Goal: Browse casually: Explore the website without a specific task or goal

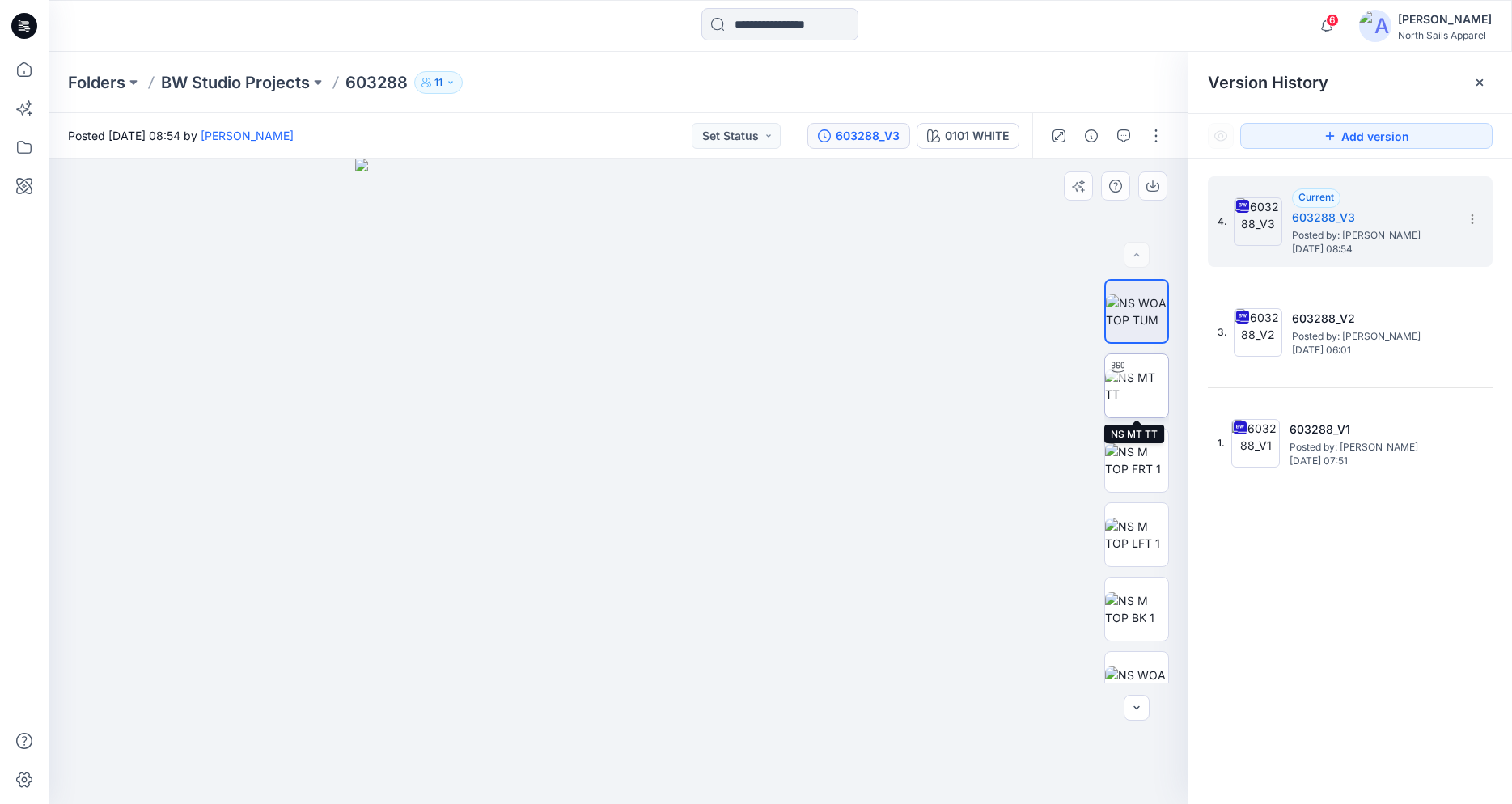
click at [1127, 386] on img at bounding box center [1136, 386] width 63 height 34
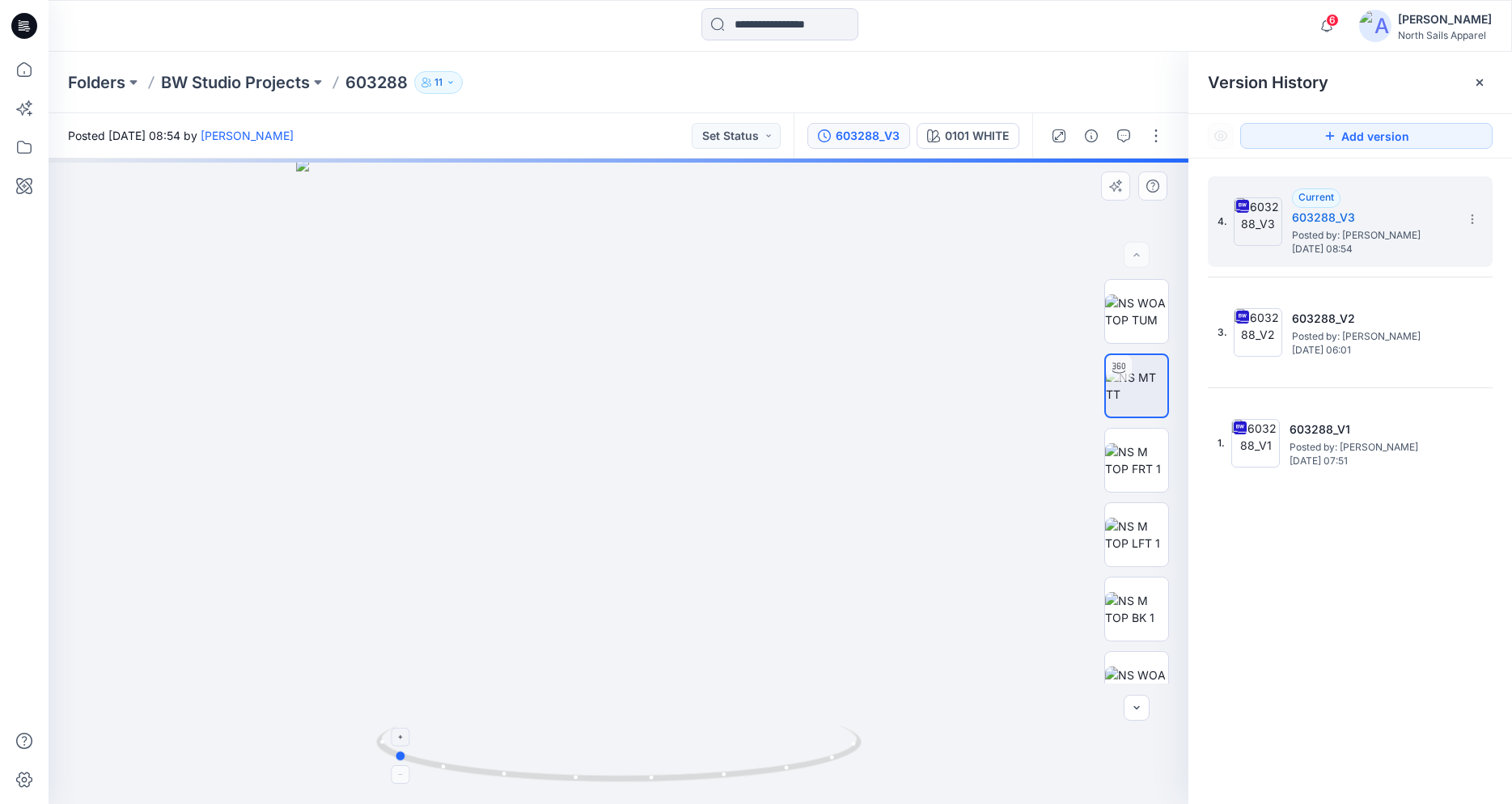
drag, startPoint x: 738, startPoint y: 765, endPoint x: 568, endPoint y: 747, distance: 171.0
click at [568, 747] on icon at bounding box center [621, 755] width 489 height 61
click at [23, 27] on icon at bounding box center [21, 26] width 6 height 1
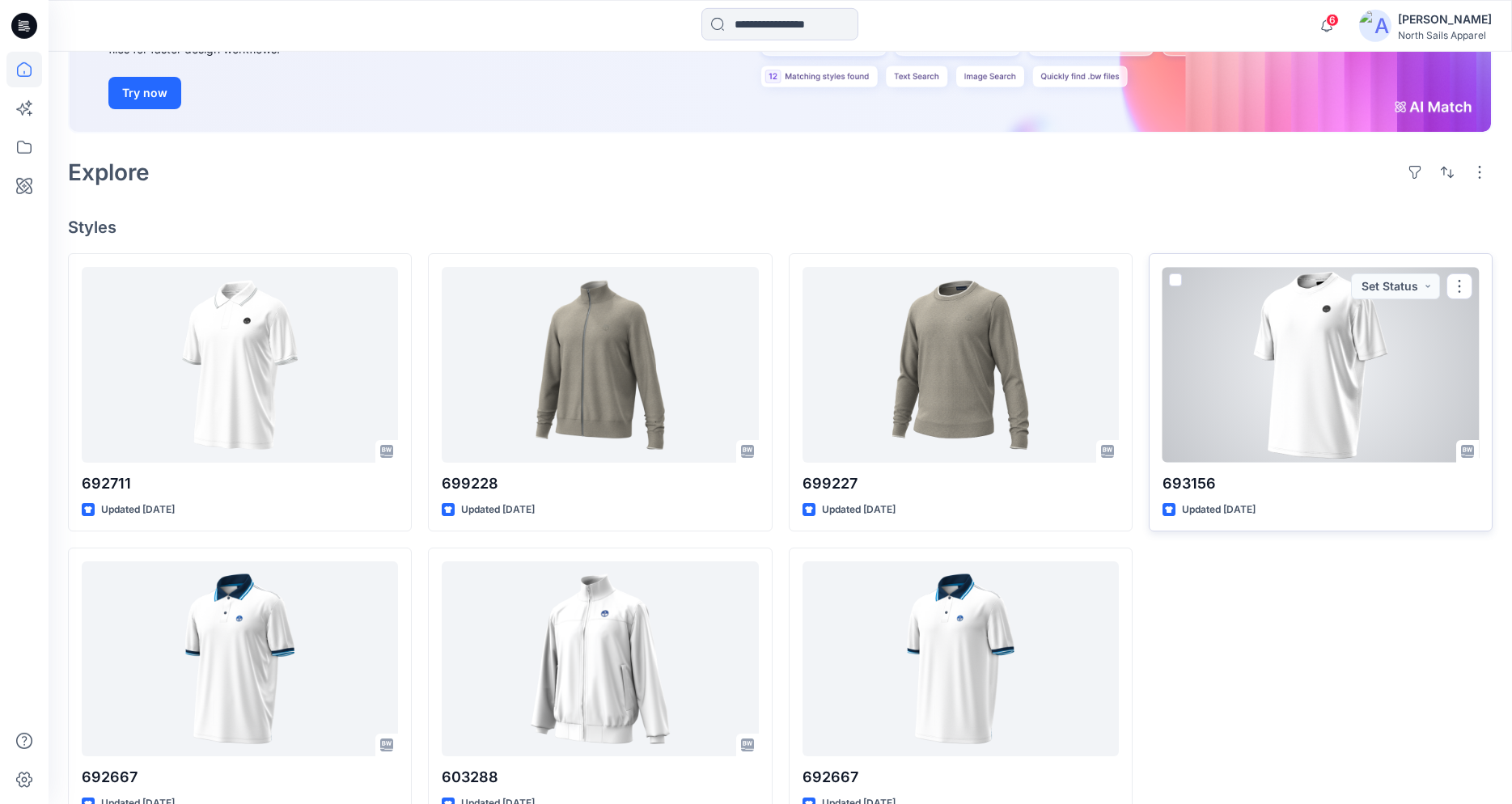
scroll to position [297, 0]
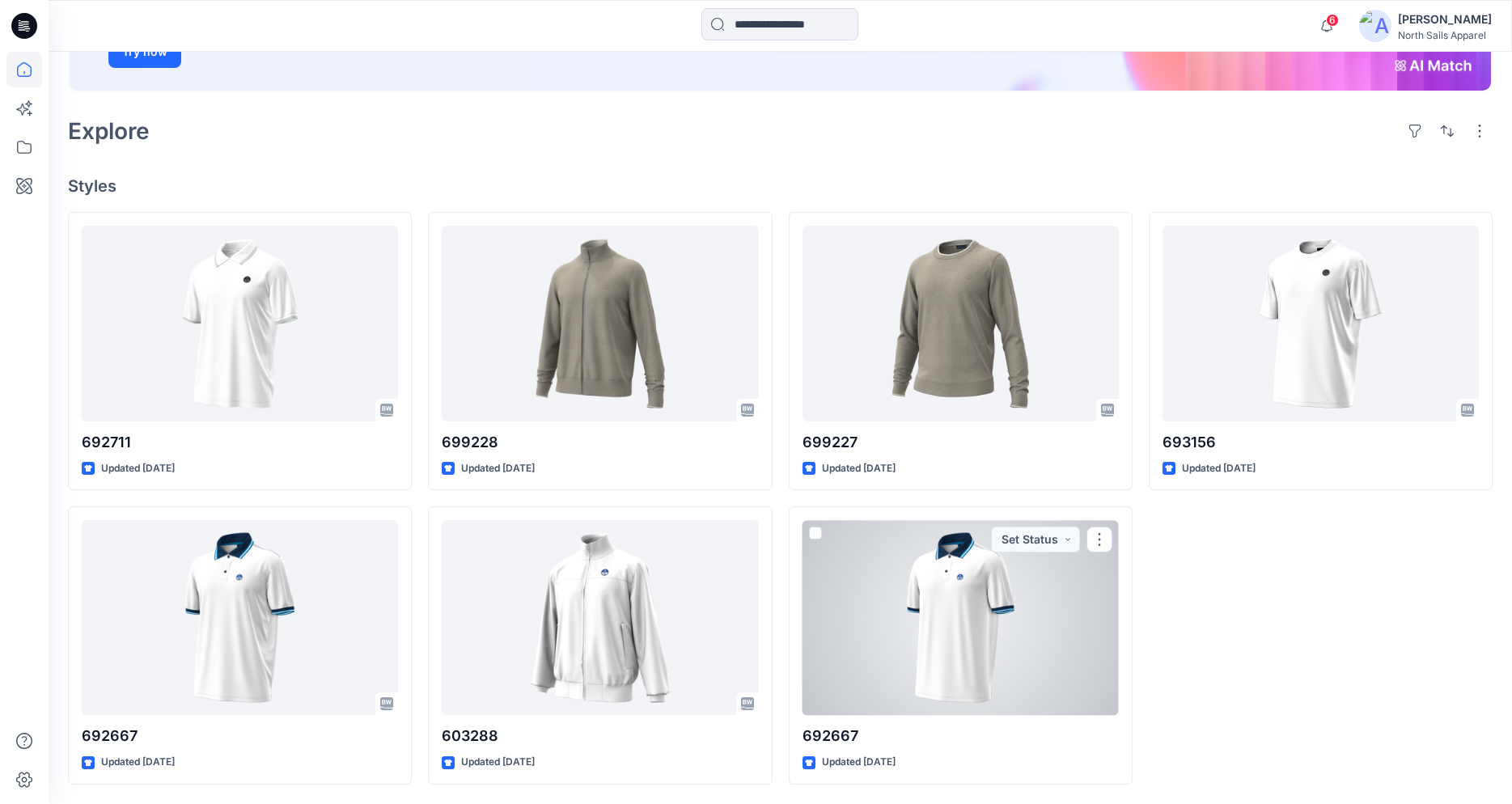
click at [939, 618] on div at bounding box center [960, 617] width 316 height 195
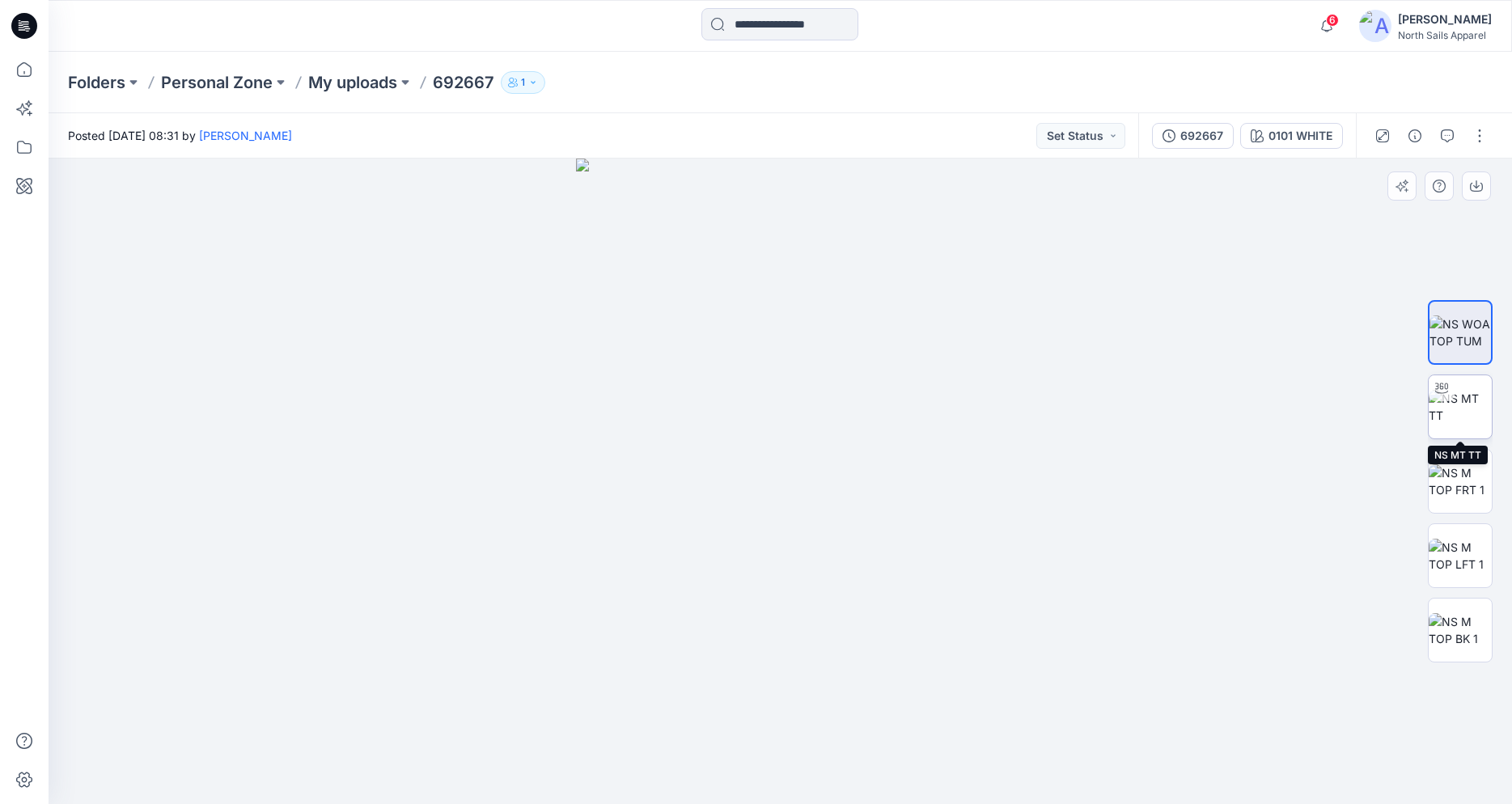
click at [1461, 409] on img at bounding box center [1460, 407] width 63 height 34
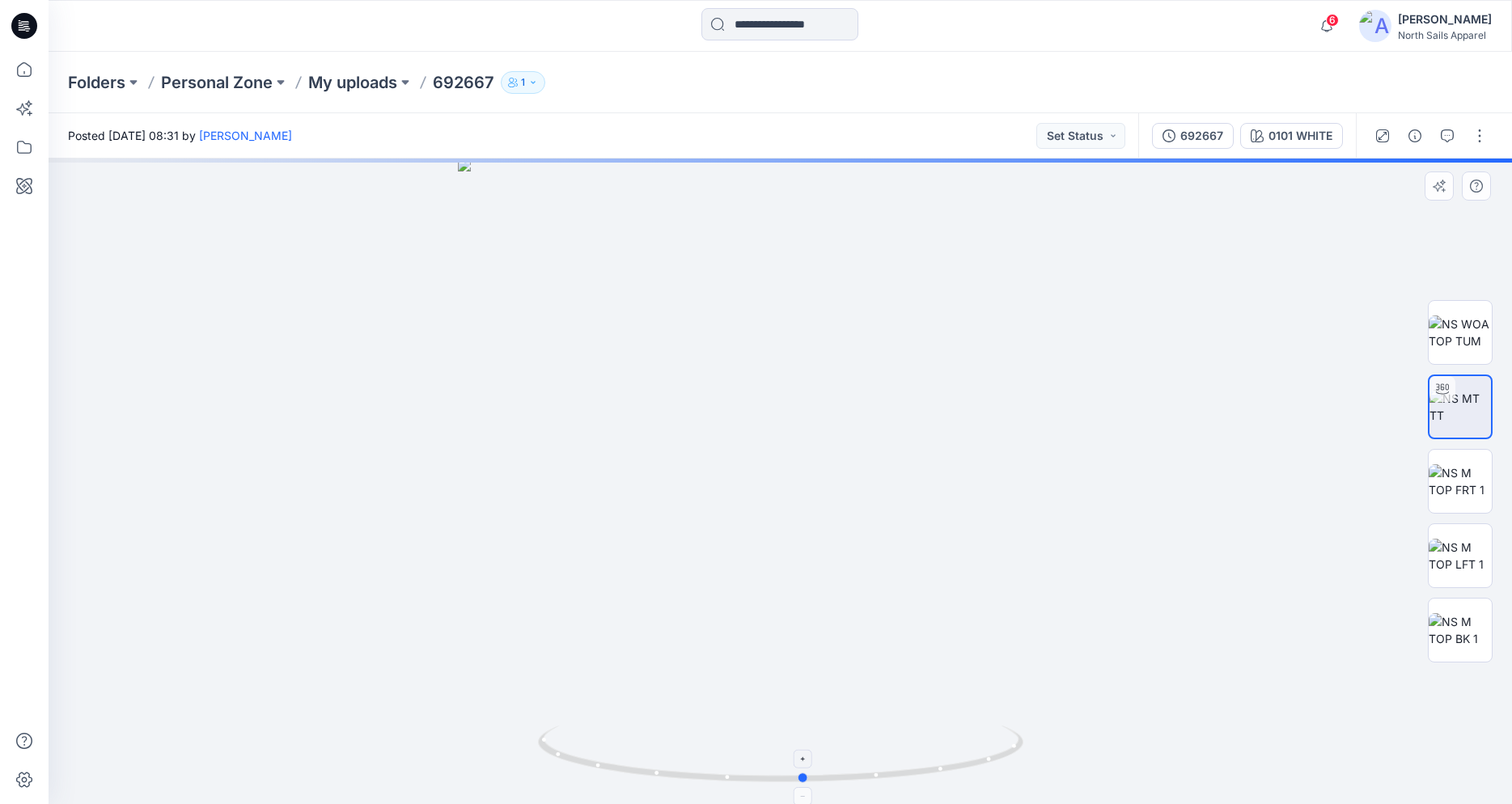
drag, startPoint x: 908, startPoint y: 776, endPoint x: 931, endPoint y: 774, distance: 23.1
click at [931, 774] on icon at bounding box center [782, 755] width 489 height 61
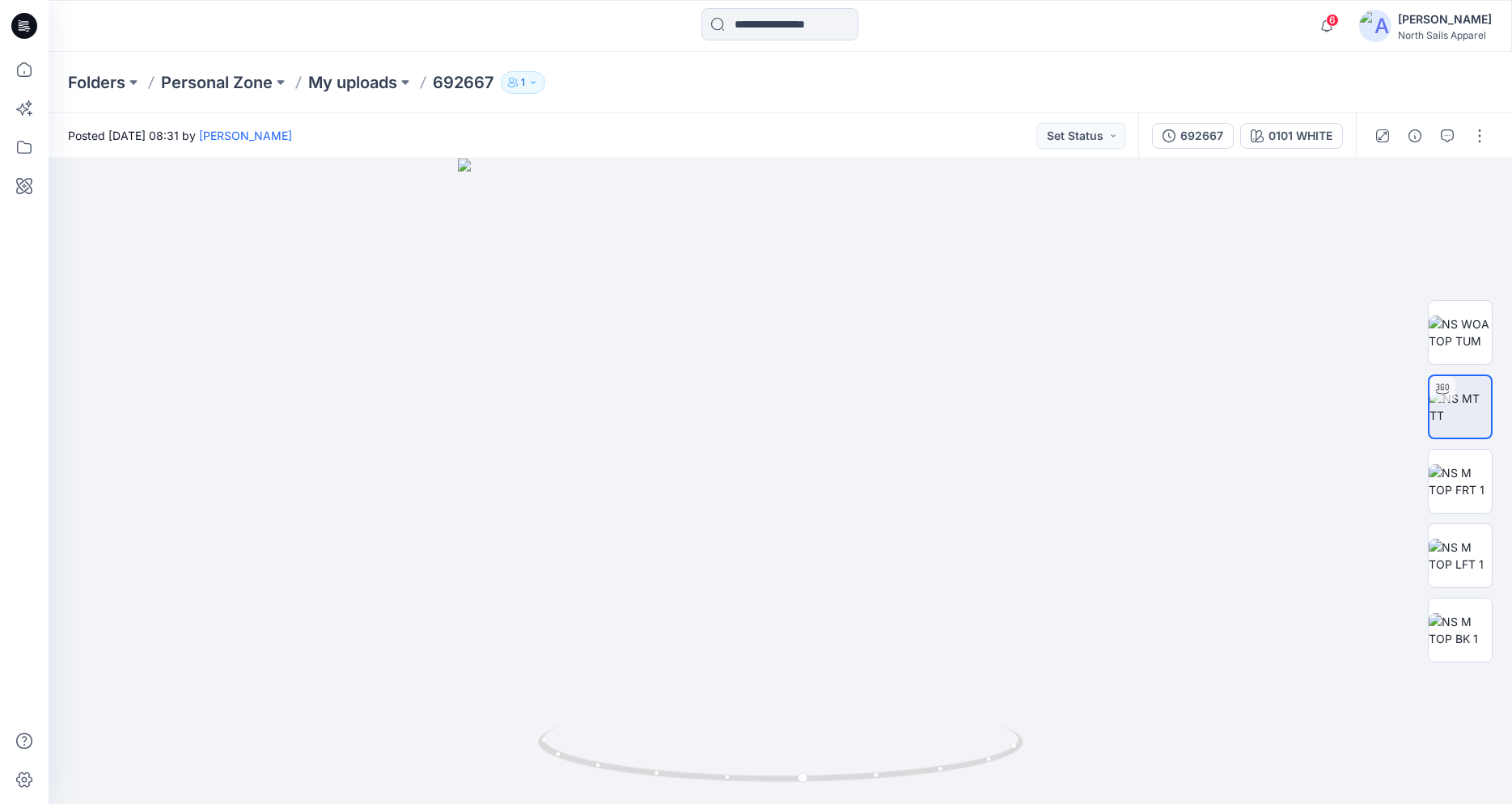
scroll to position [297, 0]
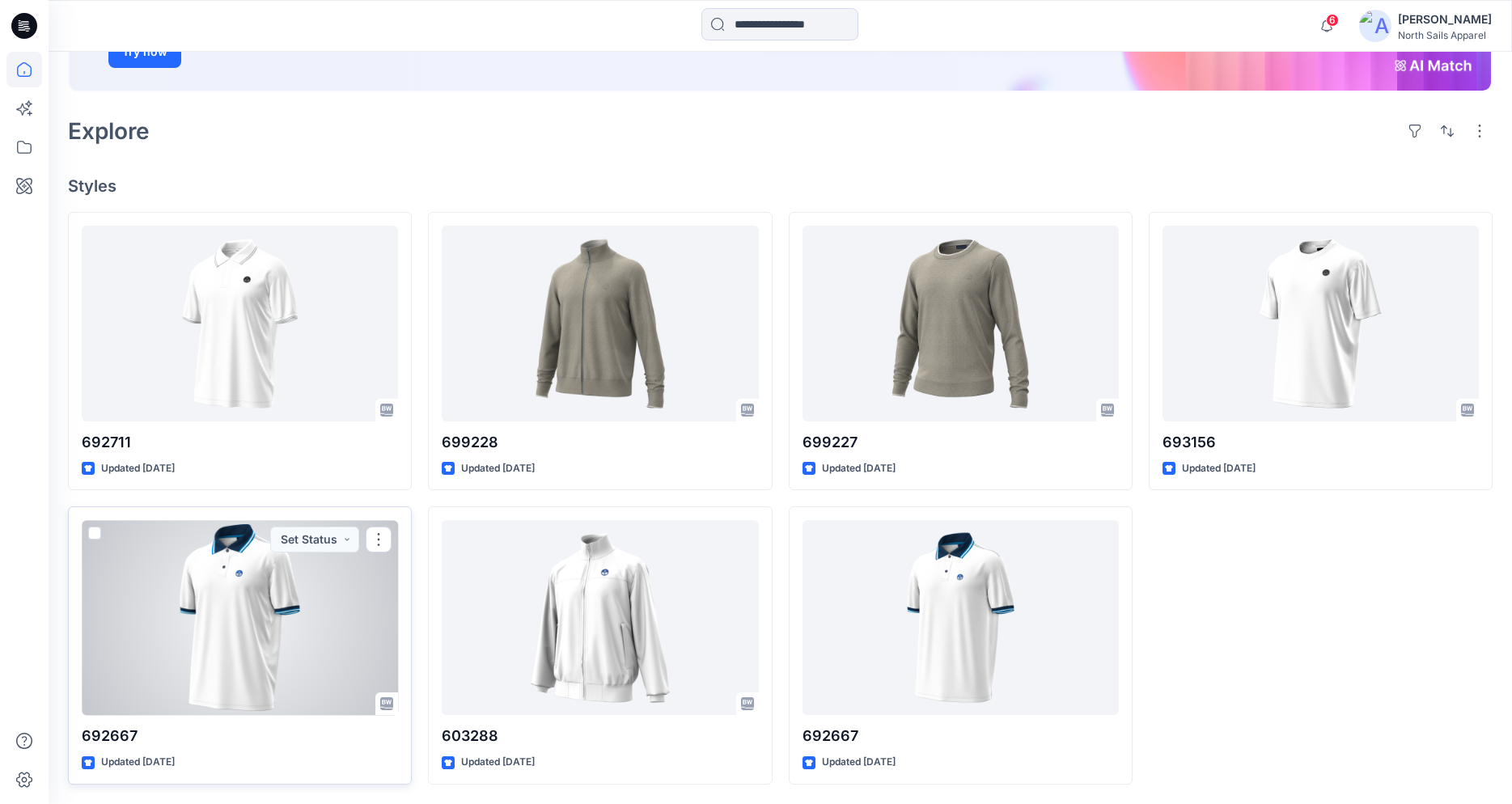
click at [352, 582] on div at bounding box center [240, 617] width 316 height 195
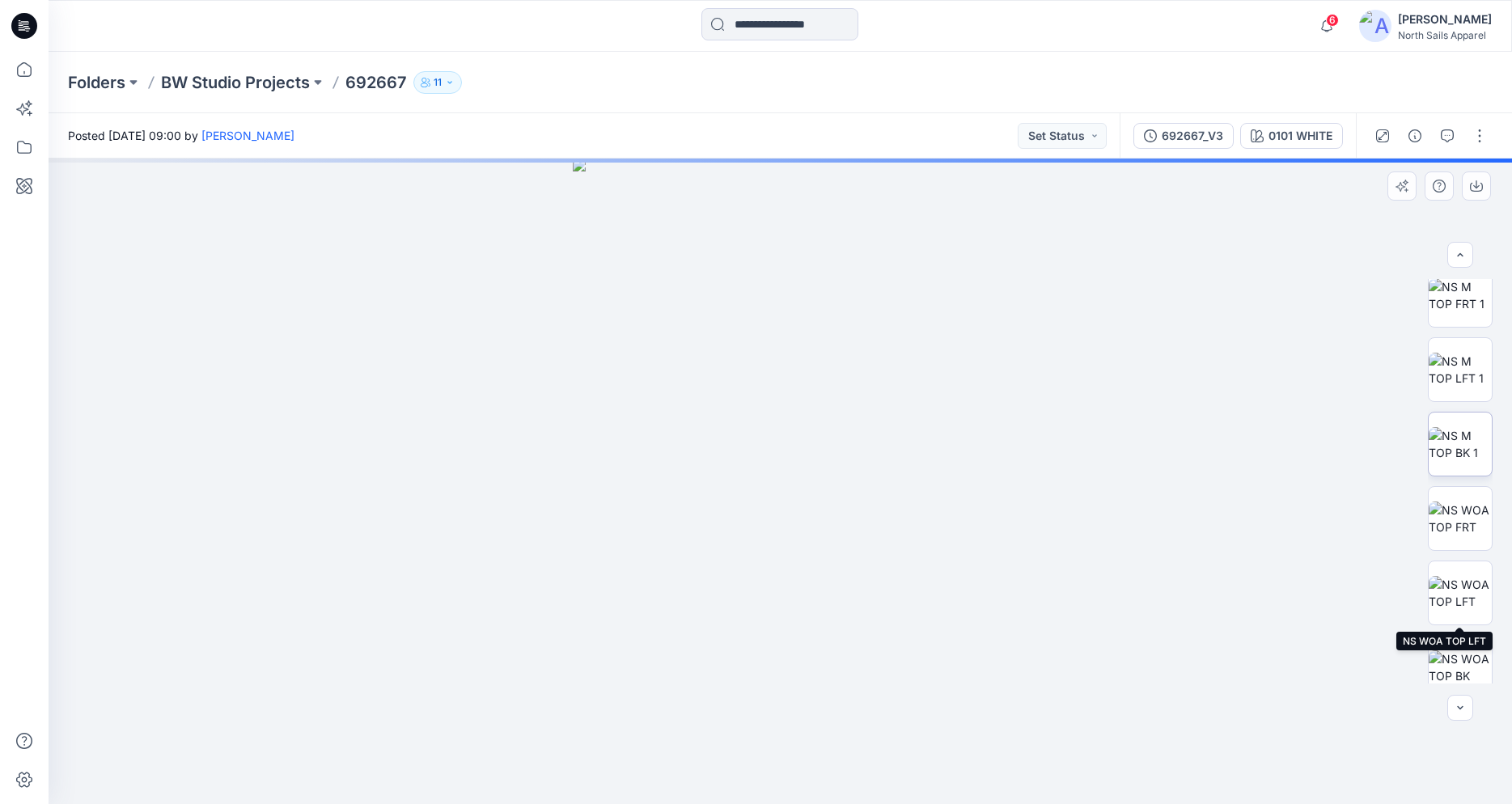
scroll to position [181, 0]
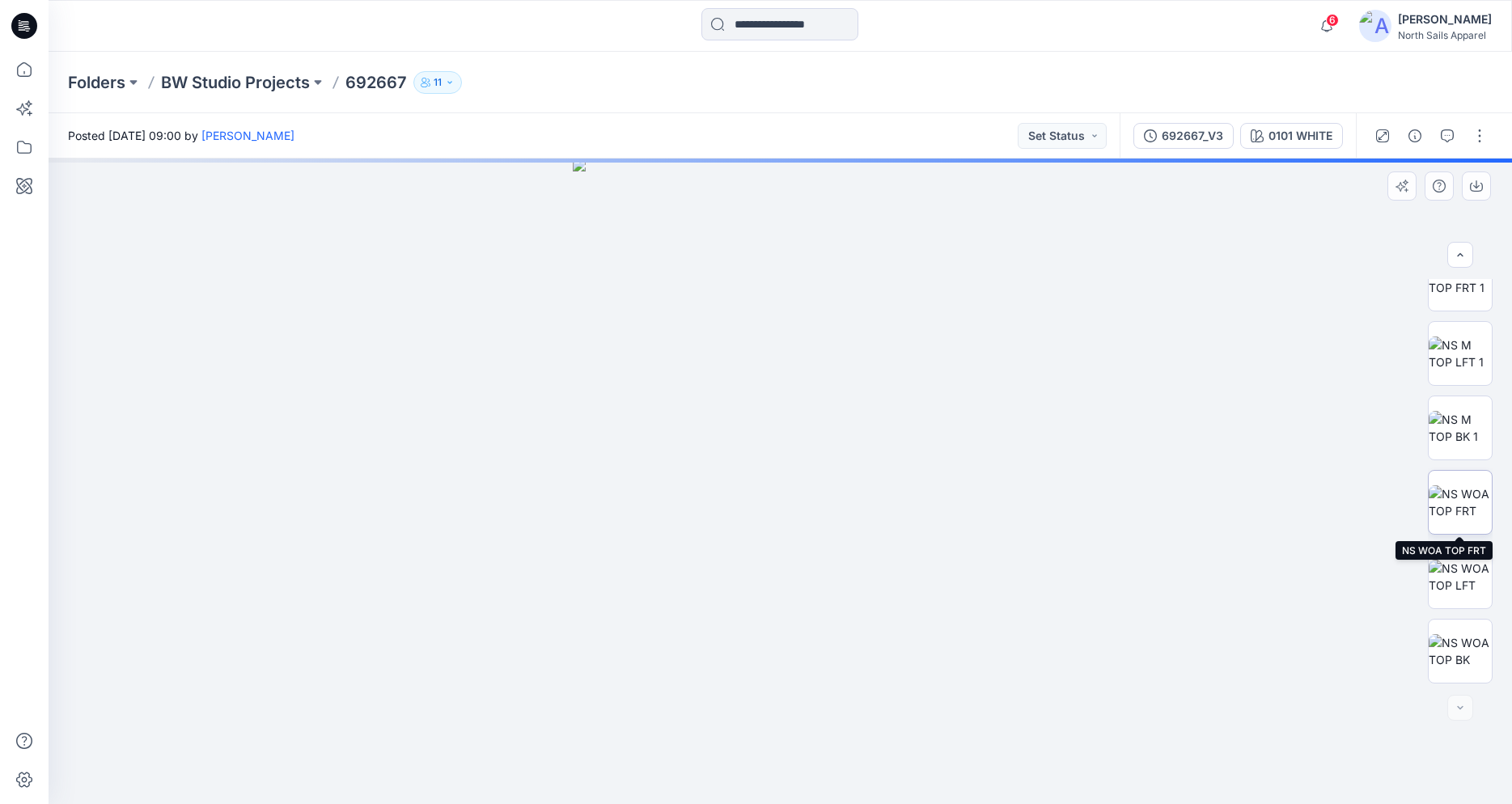
click at [1474, 501] on img at bounding box center [1460, 502] width 63 height 34
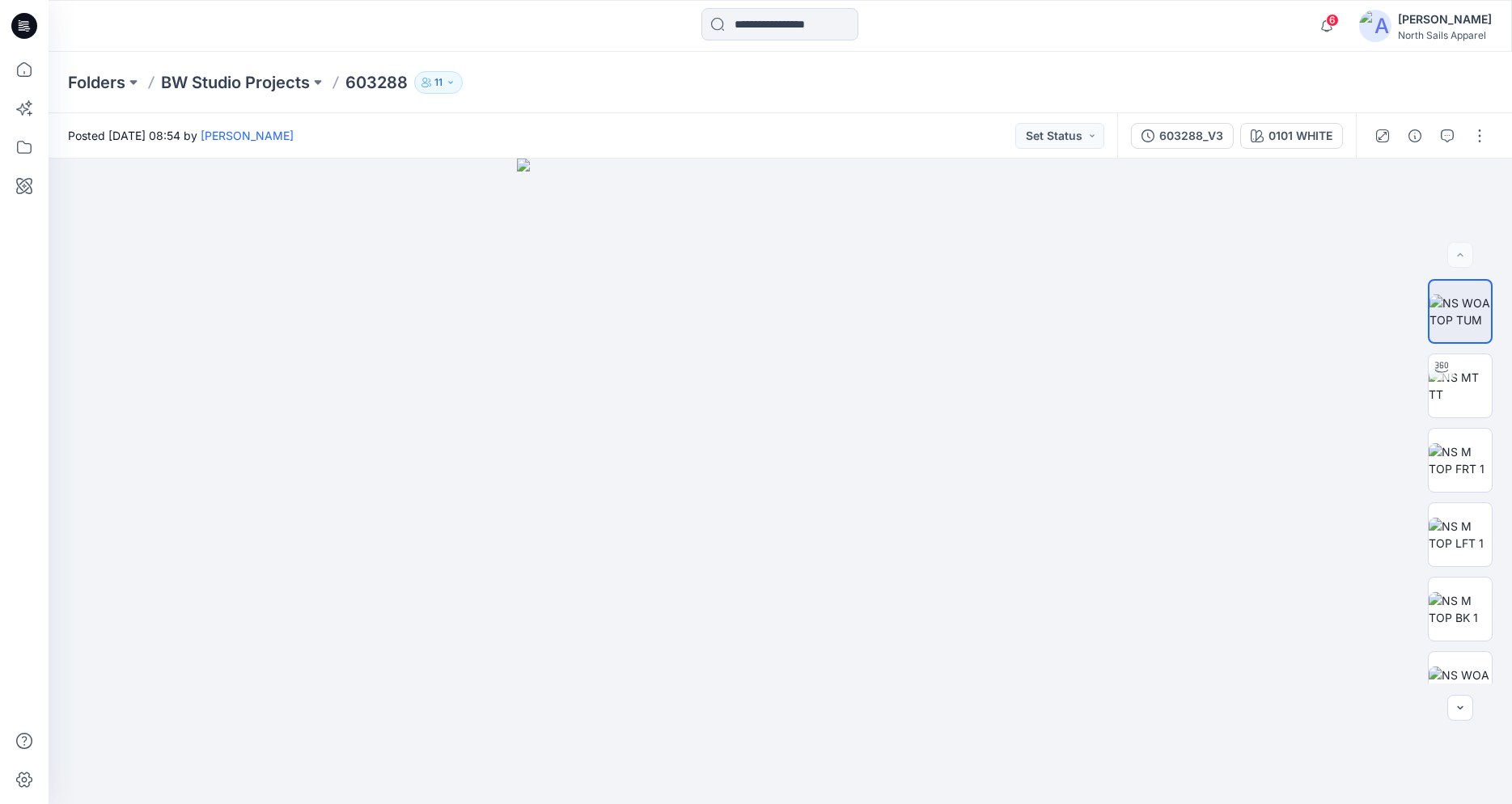
click at [31, 29] on icon at bounding box center [24, 26] width 26 height 26
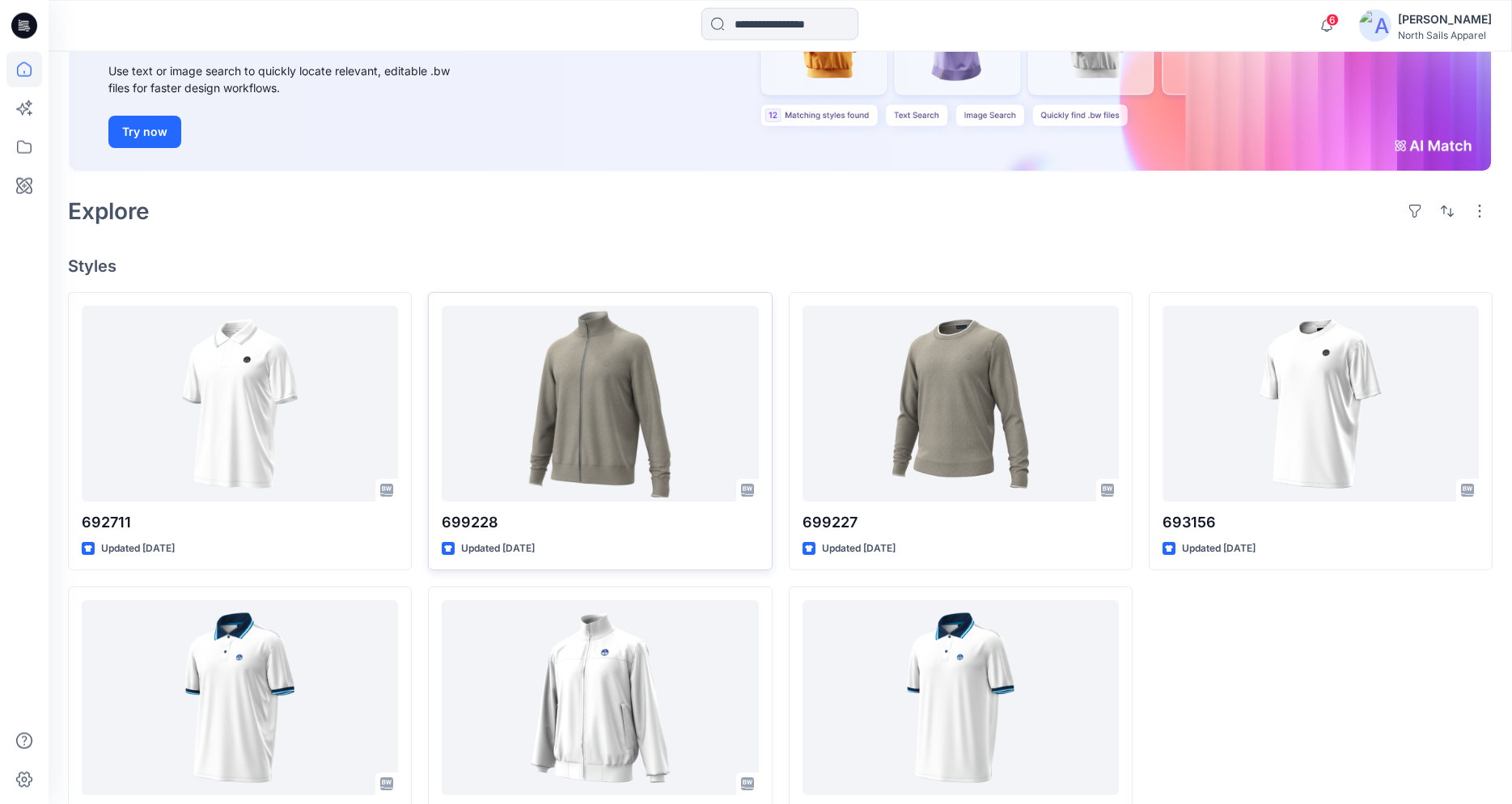
scroll to position [297, 0]
